Goal: Task Accomplishment & Management: Use online tool/utility

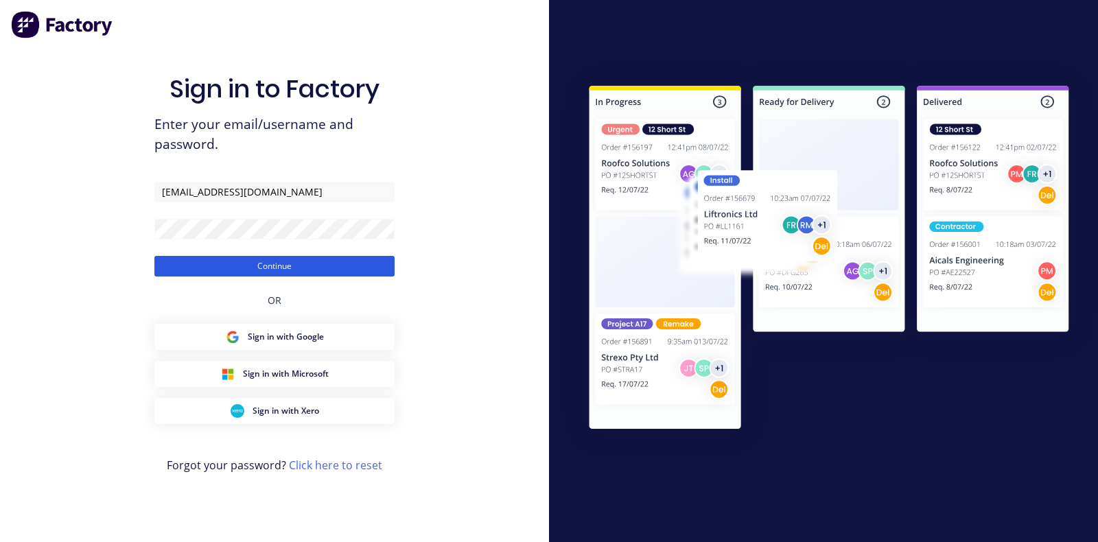
click at [185, 272] on button "Continue" at bounding box center [274, 266] width 240 height 21
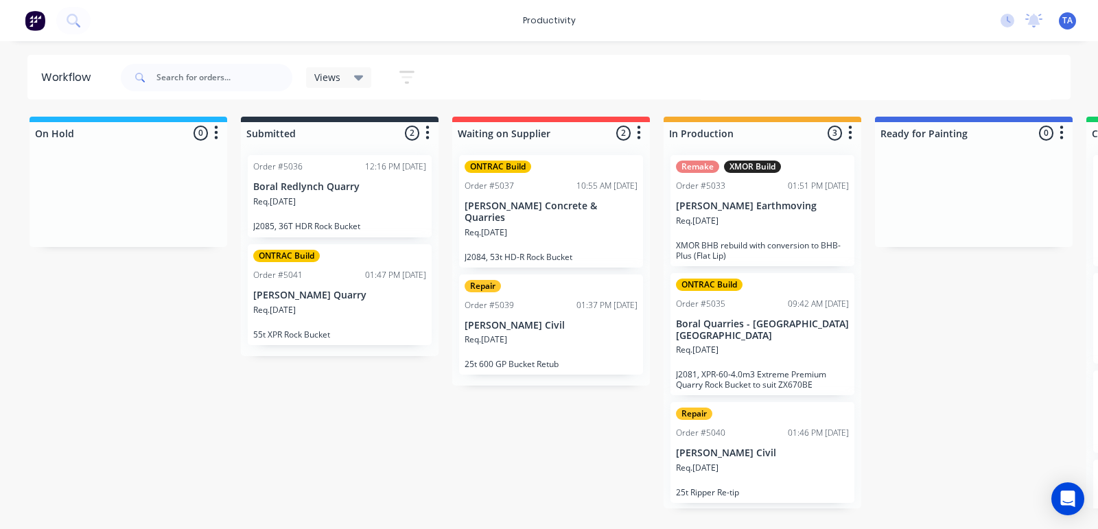
click at [762, 218] on div "Req. [DATE]" at bounding box center [762, 226] width 173 height 23
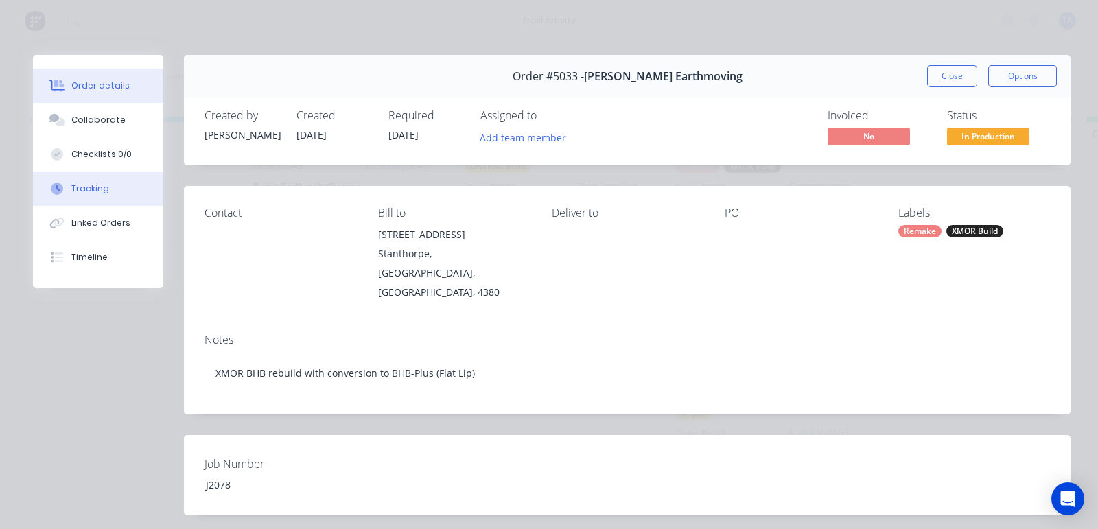
click at [105, 196] on button "Tracking" at bounding box center [98, 189] width 130 height 34
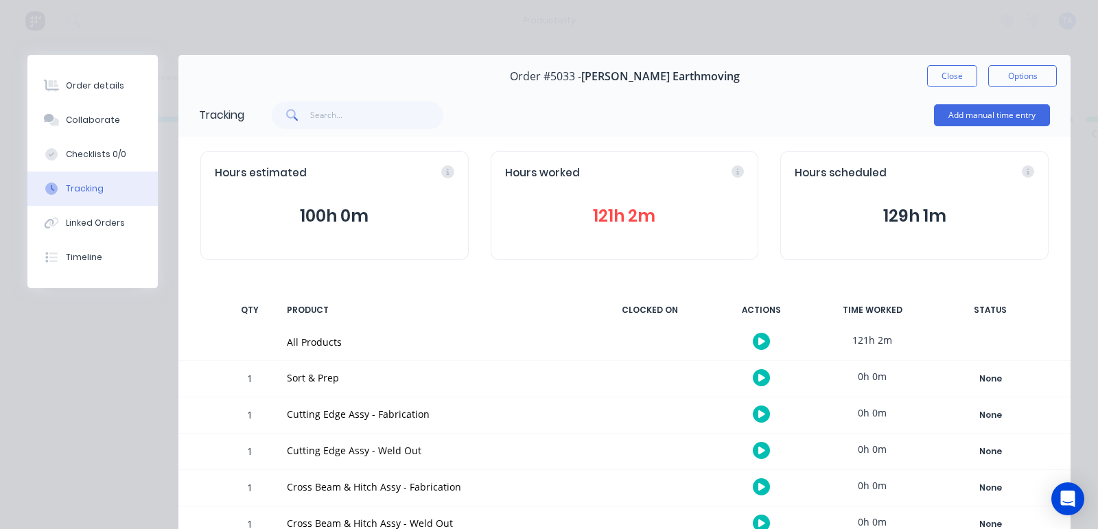
click at [758, 342] on icon "button" at bounding box center [761, 342] width 7 height 8
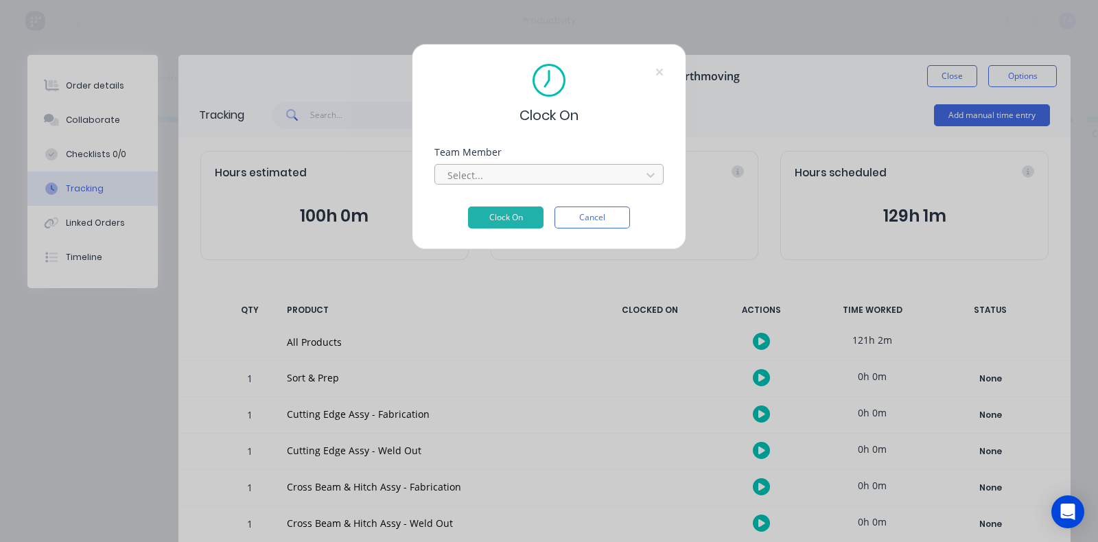
click at [459, 181] on div at bounding box center [540, 175] width 188 height 17
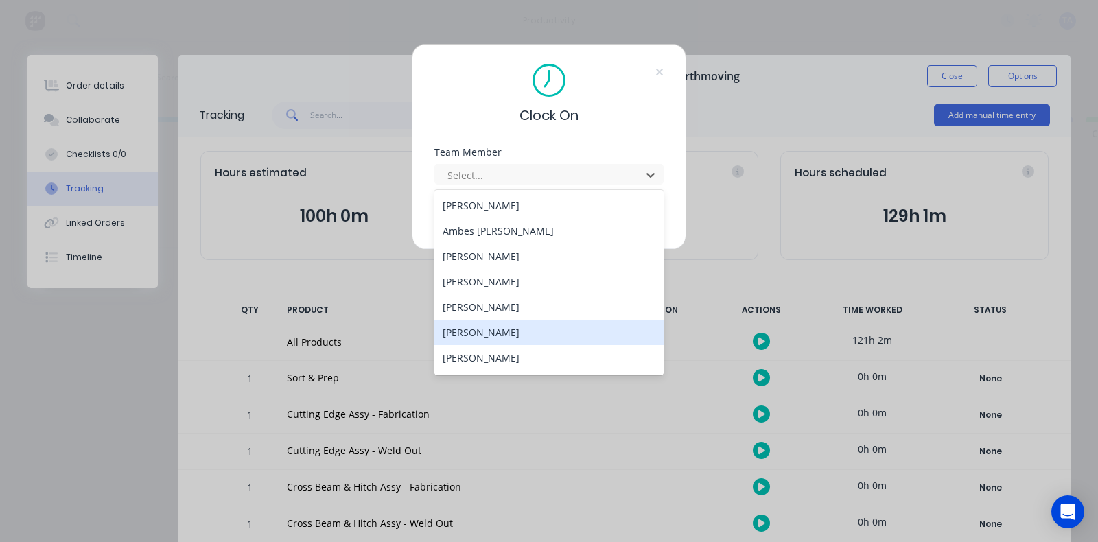
drag, startPoint x: 473, startPoint y: 334, endPoint x: 476, endPoint y: 275, distance: 59.1
click at [473, 333] on div "[PERSON_NAME]" at bounding box center [548, 332] width 229 height 25
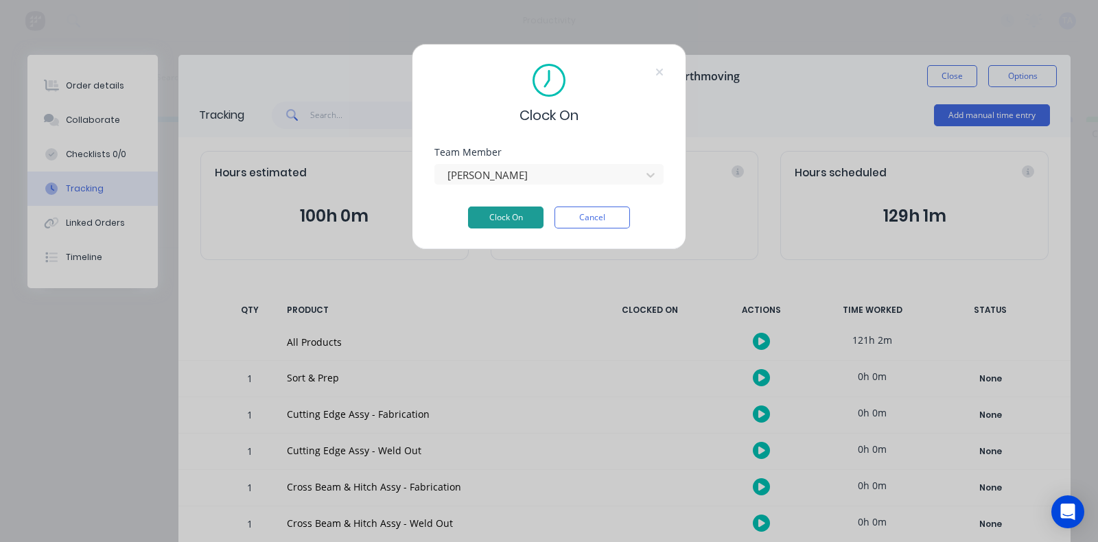
click at [478, 223] on button "Clock On" at bounding box center [506, 218] width 76 height 22
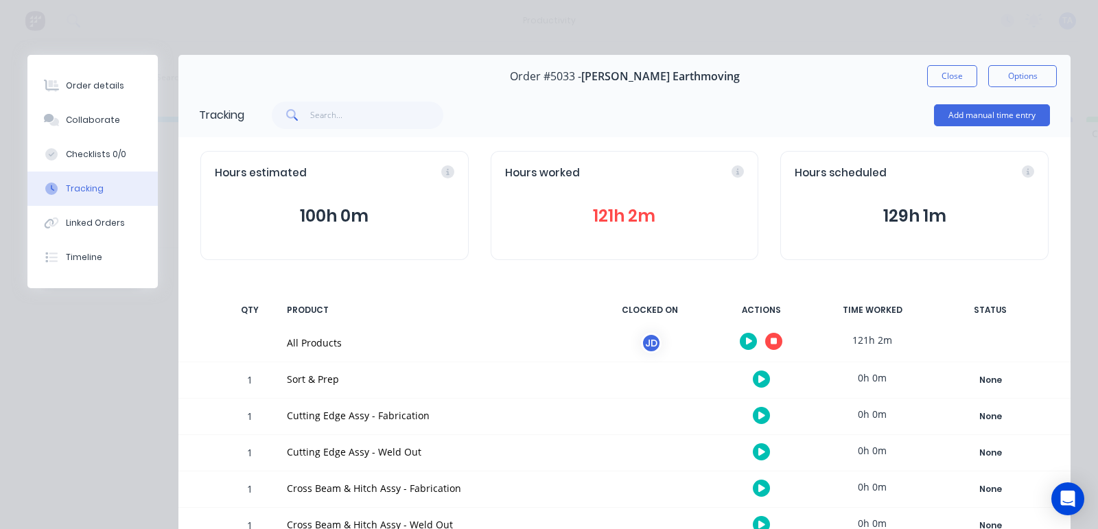
click at [746, 341] on icon "button" at bounding box center [749, 342] width 7 height 8
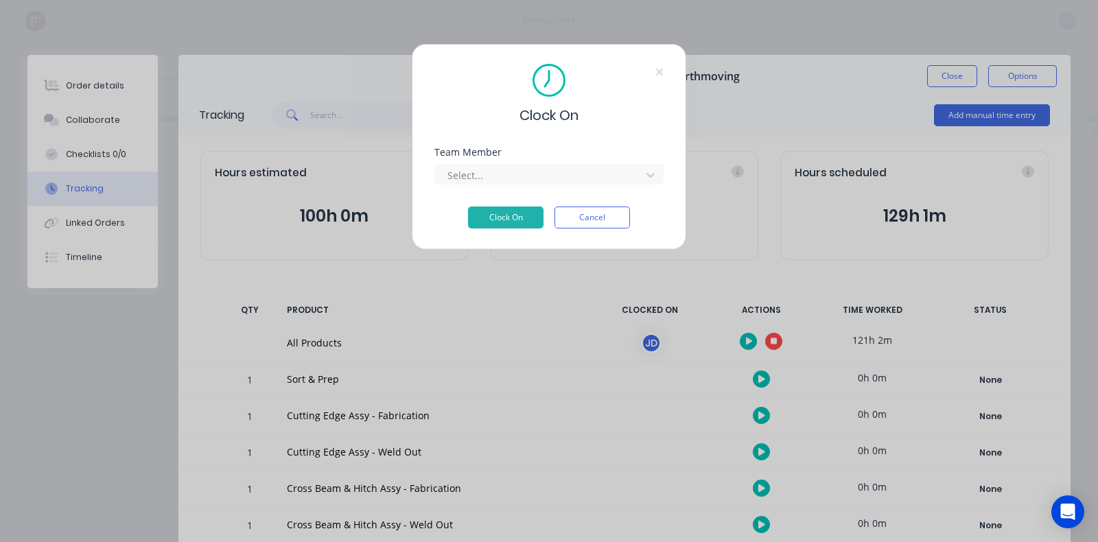
click at [548, 156] on div "Team Member" at bounding box center [548, 153] width 229 height 10
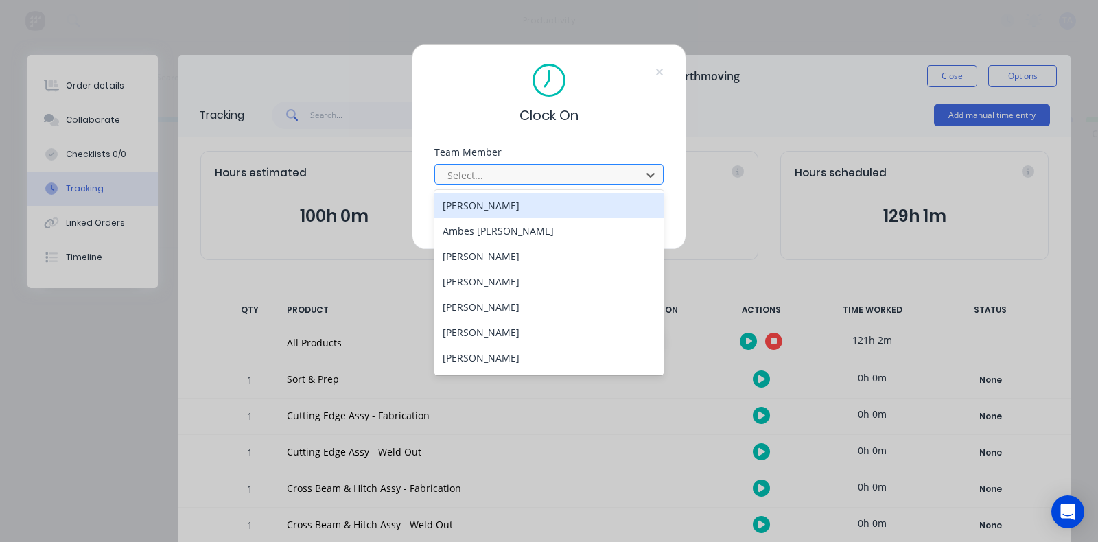
click at [548, 168] on div at bounding box center [540, 175] width 188 height 17
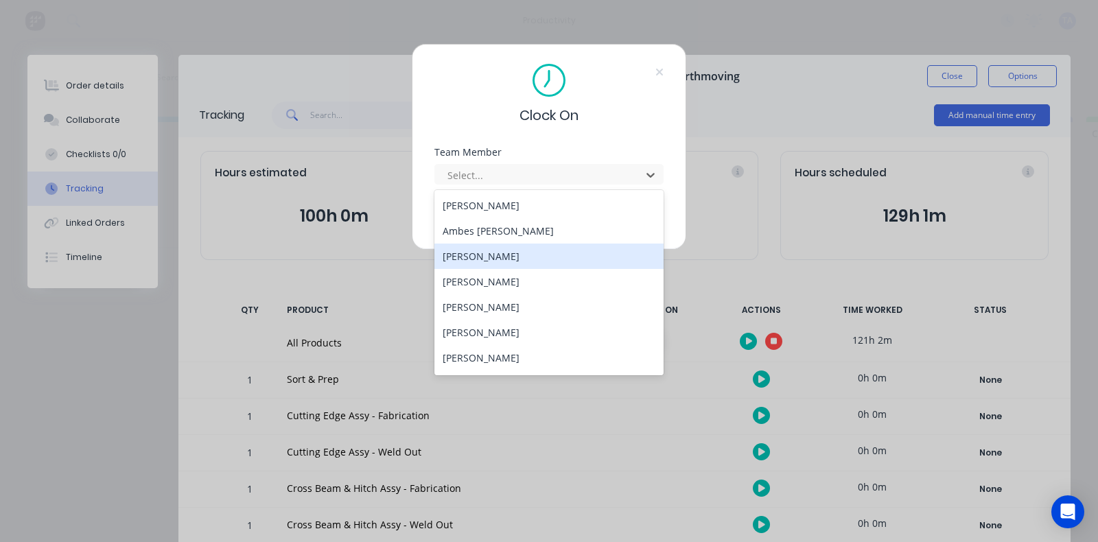
click at [494, 256] on div "[PERSON_NAME]" at bounding box center [548, 256] width 229 height 25
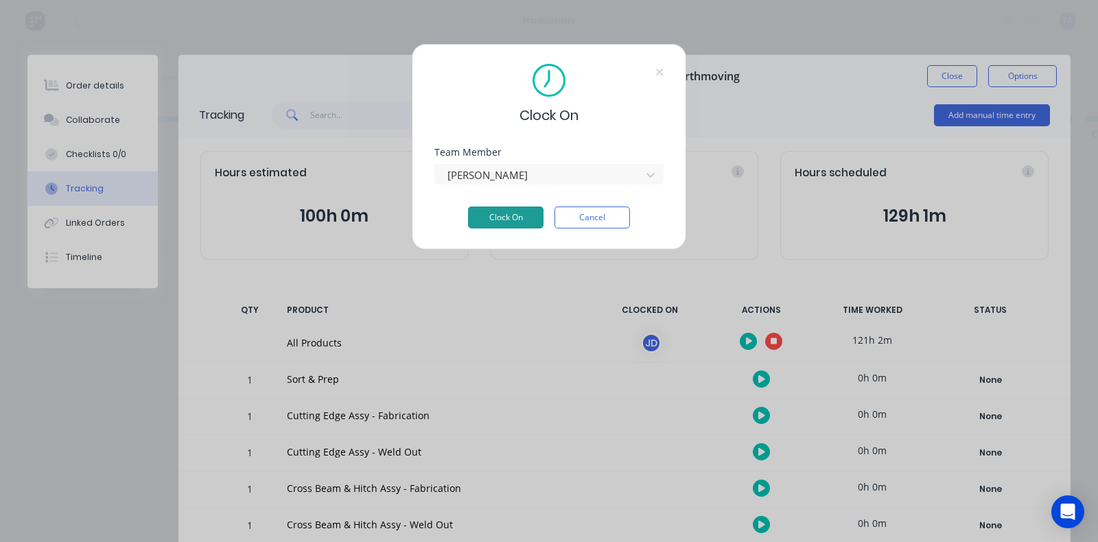
click at [507, 220] on button "Clock On" at bounding box center [506, 218] width 76 height 22
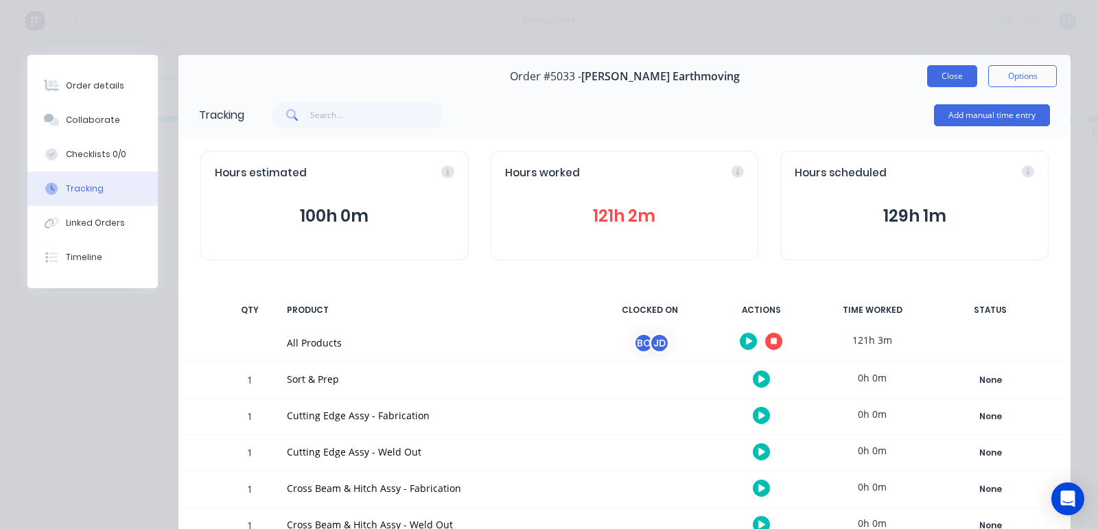
click at [927, 70] on button "Close" at bounding box center [952, 76] width 50 height 22
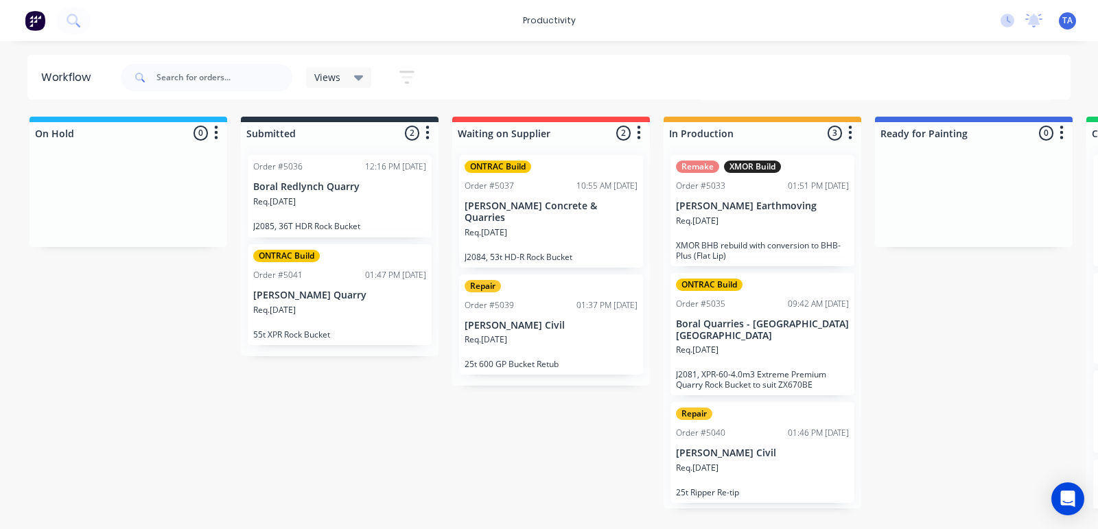
click at [756, 354] on div "Req. [DATE]" at bounding box center [762, 355] width 173 height 23
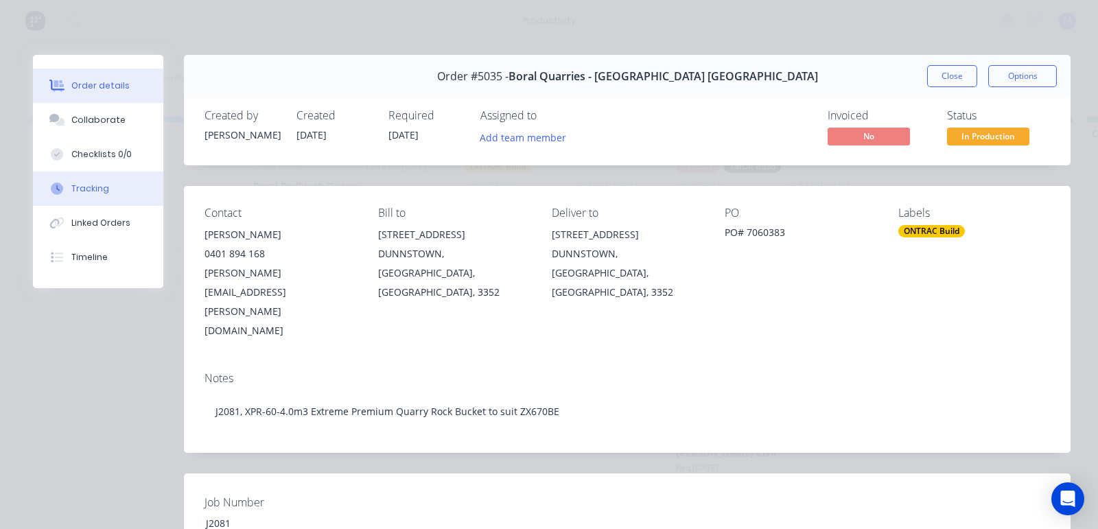
click at [97, 183] on div "Tracking" at bounding box center [90, 189] width 38 height 12
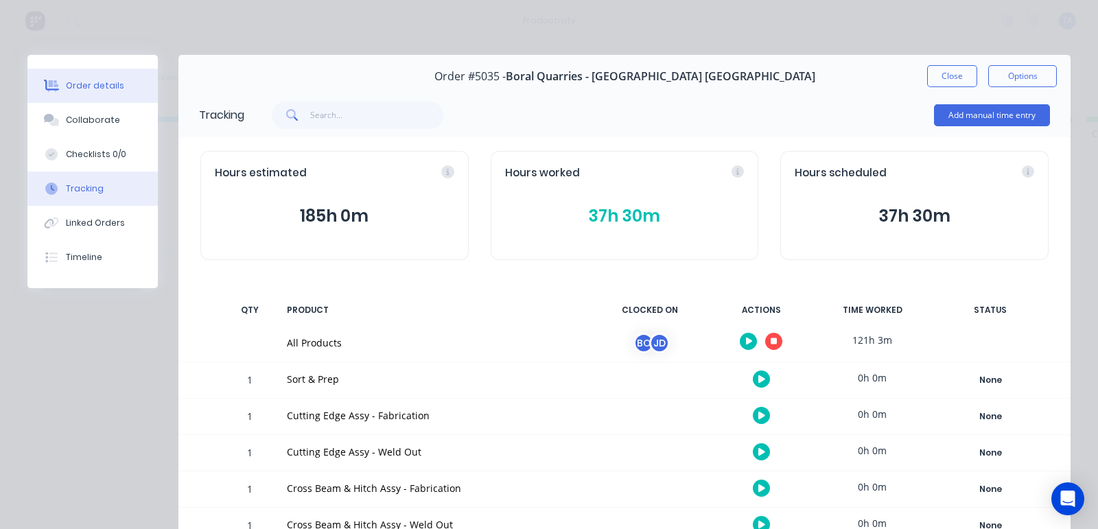
click at [100, 87] on div "Order details" at bounding box center [95, 86] width 58 height 12
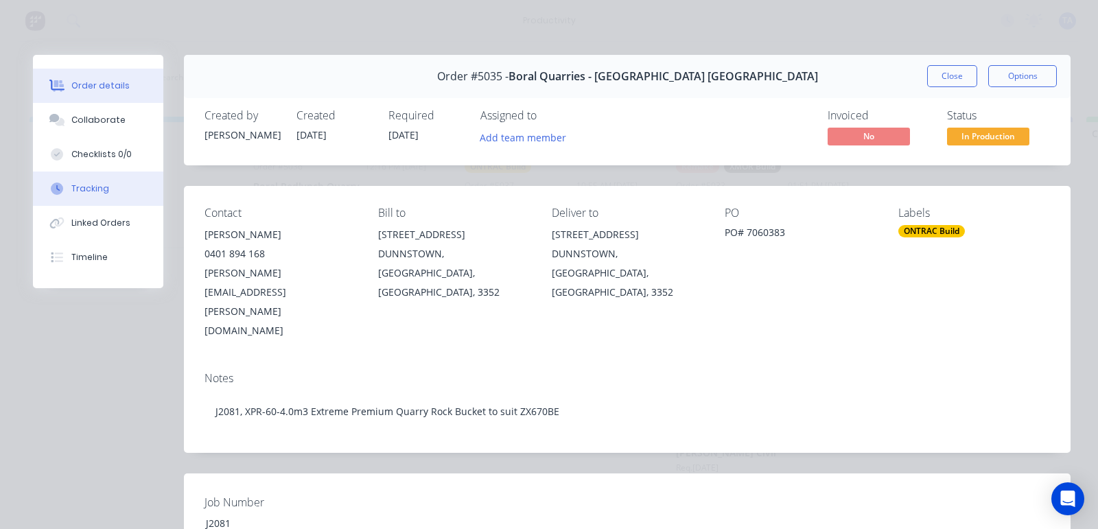
click at [82, 185] on div "Tracking" at bounding box center [90, 189] width 38 height 12
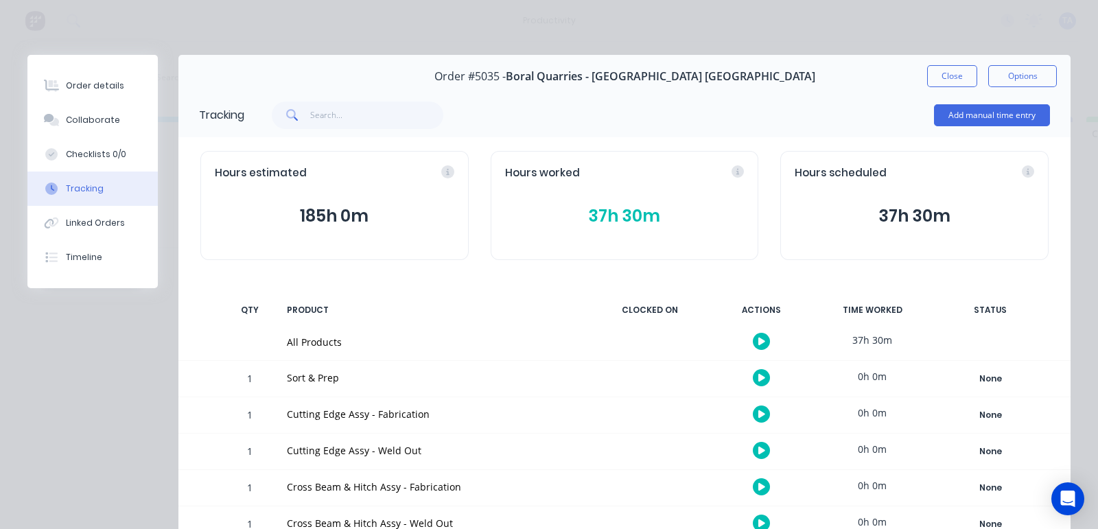
click at [758, 342] on icon "button" at bounding box center [761, 342] width 7 height 8
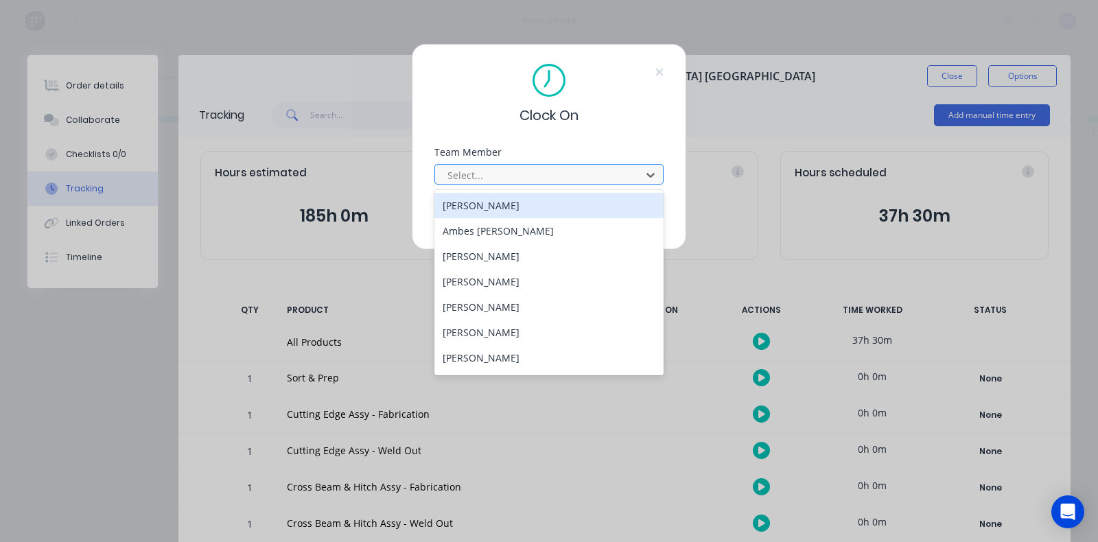
click at [528, 178] on div at bounding box center [540, 175] width 188 height 17
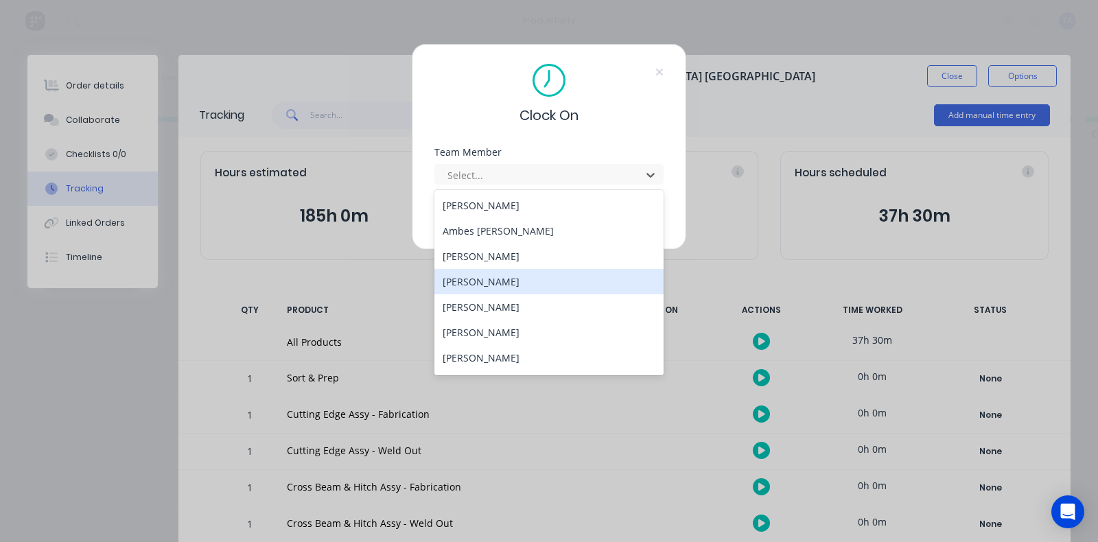
click at [488, 279] on div "[PERSON_NAME]" at bounding box center [548, 281] width 229 height 25
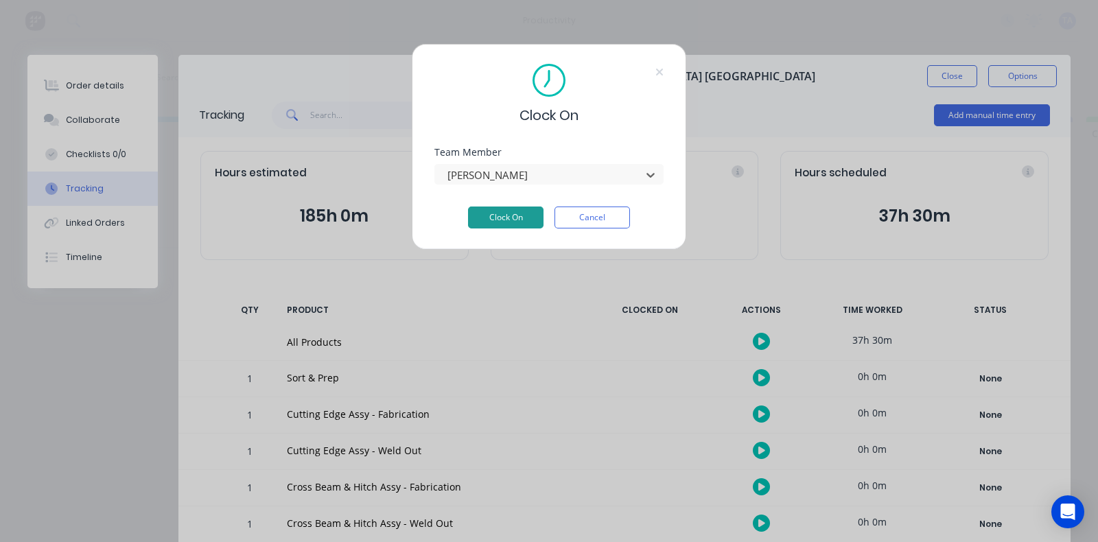
click at [494, 215] on button "Clock On" at bounding box center [506, 218] width 76 height 22
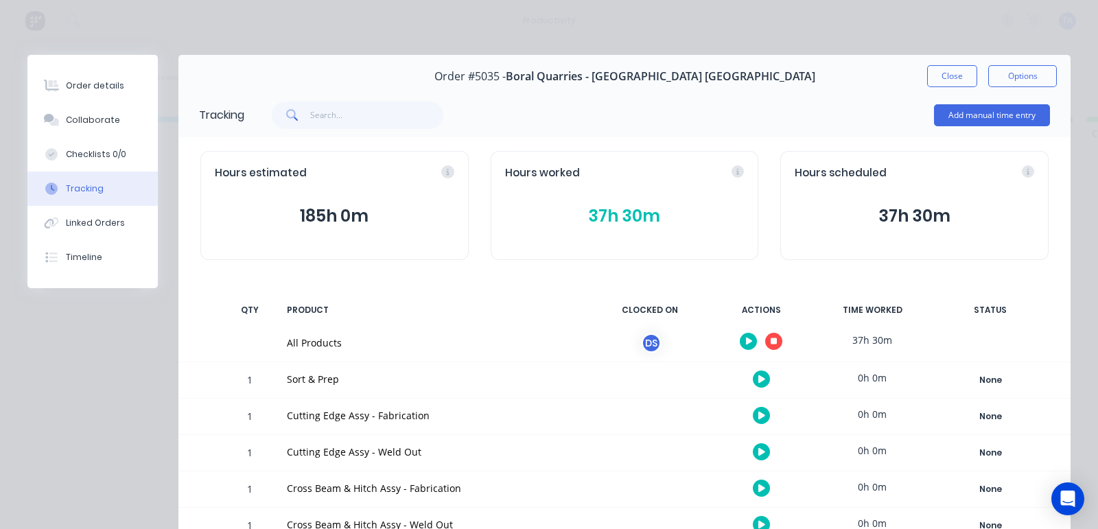
click at [746, 341] on icon "button" at bounding box center [749, 342] width 7 height 8
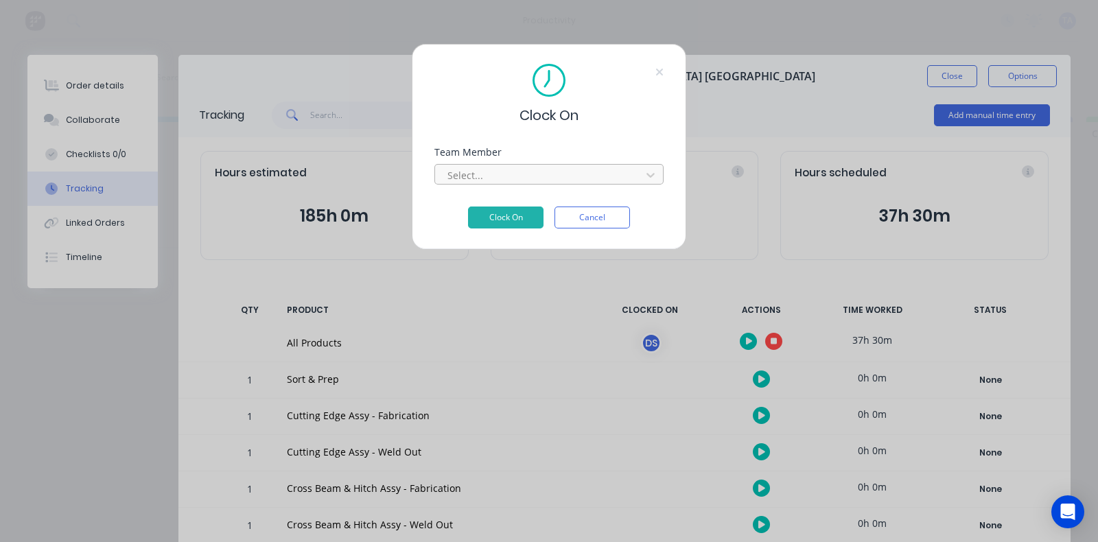
click at [522, 180] on div at bounding box center [540, 175] width 188 height 17
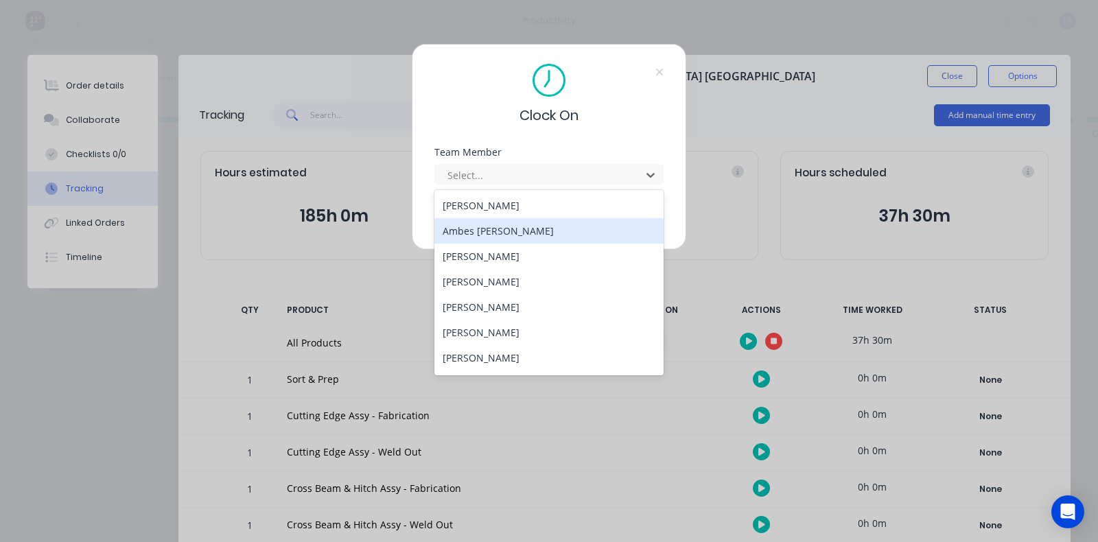
click at [498, 237] on div "Ambes [PERSON_NAME]" at bounding box center [548, 230] width 229 height 25
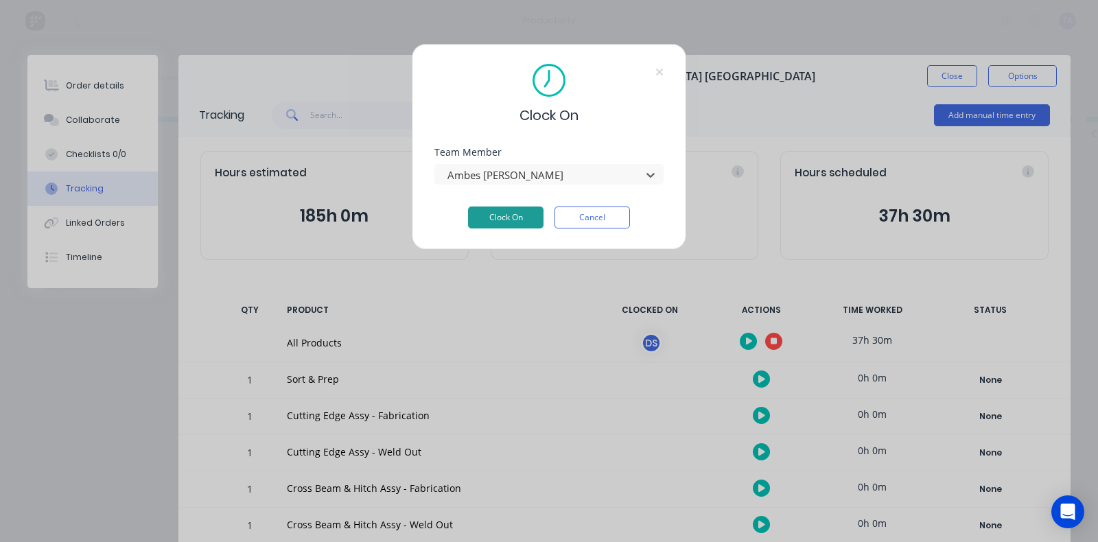
click at [499, 216] on button "Clock On" at bounding box center [506, 218] width 76 height 22
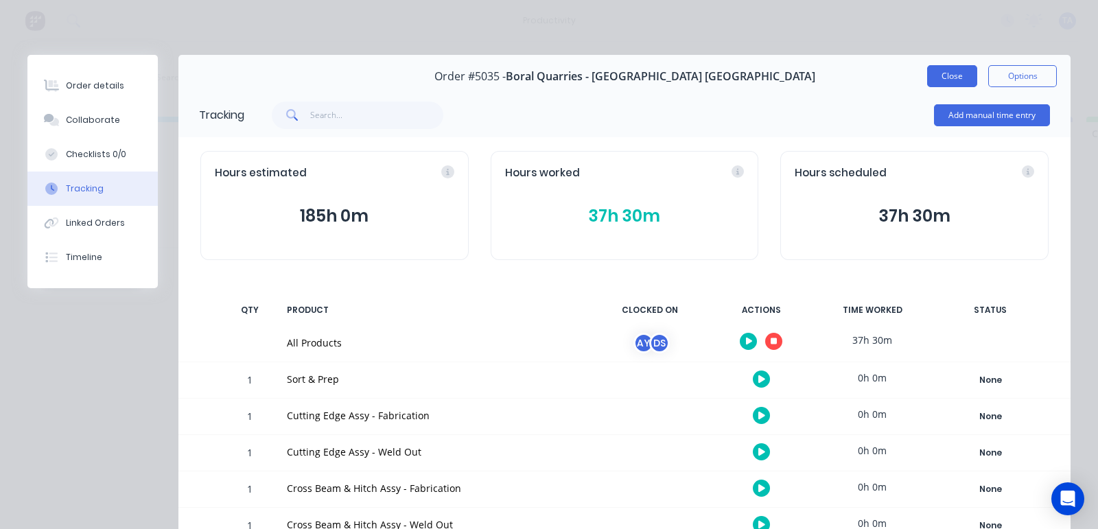
click at [954, 82] on button "Close" at bounding box center [952, 76] width 50 height 22
